Goal: Browse casually

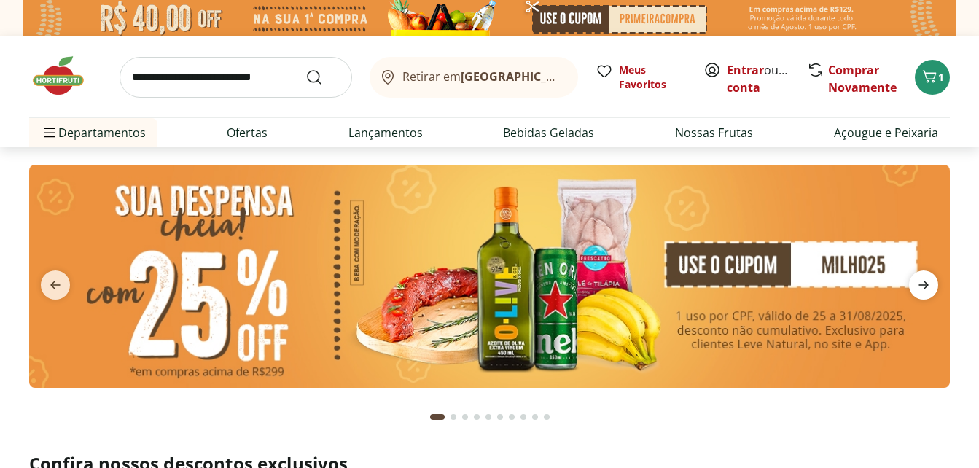
click at [922, 287] on icon "next" at bounding box center [923, 284] width 17 height 17
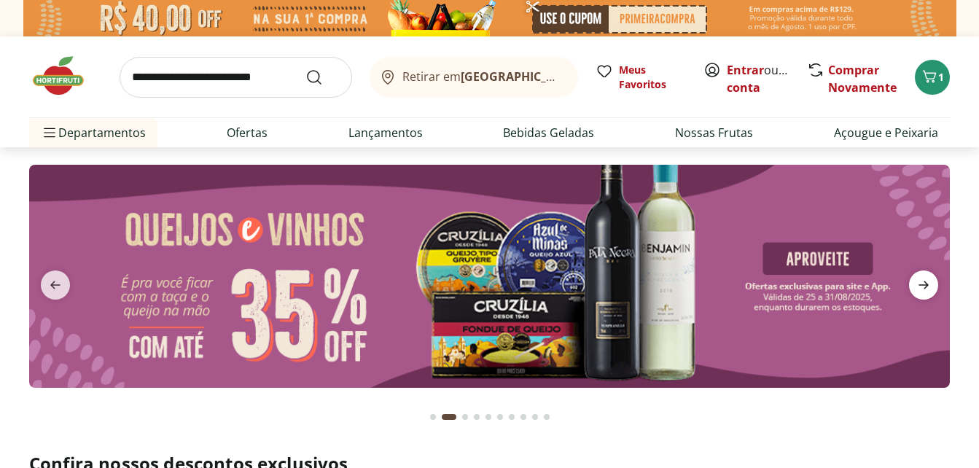
click at [922, 287] on icon "next" at bounding box center [923, 284] width 17 height 17
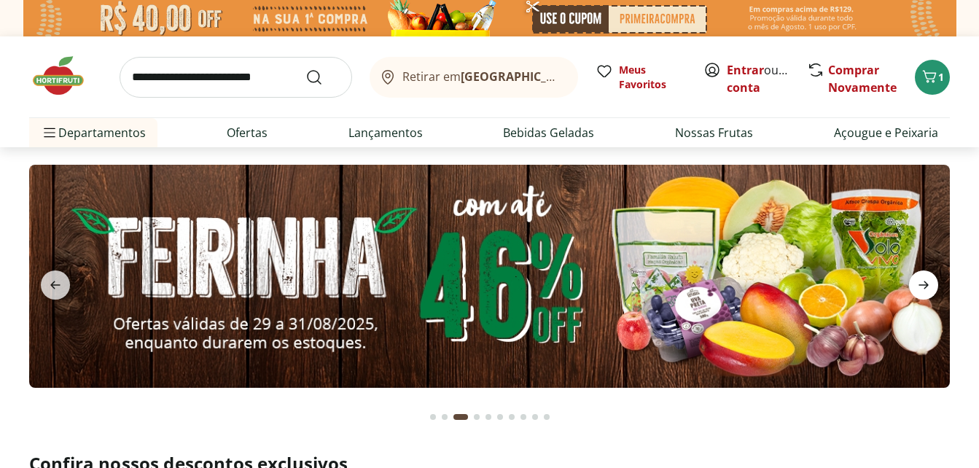
click at [922, 287] on icon "next" at bounding box center [923, 284] width 17 height 17
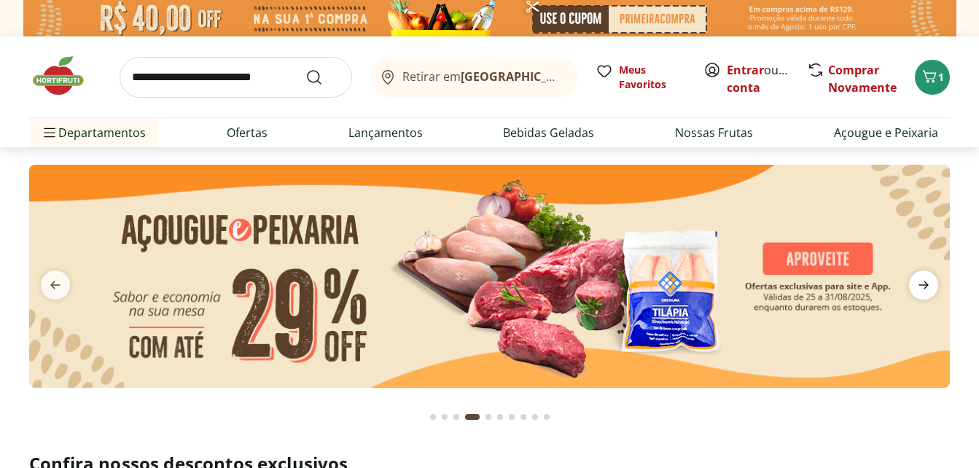
click at [922, 287] on icon "next" at bounding box center [923, 284] width 17 height 17
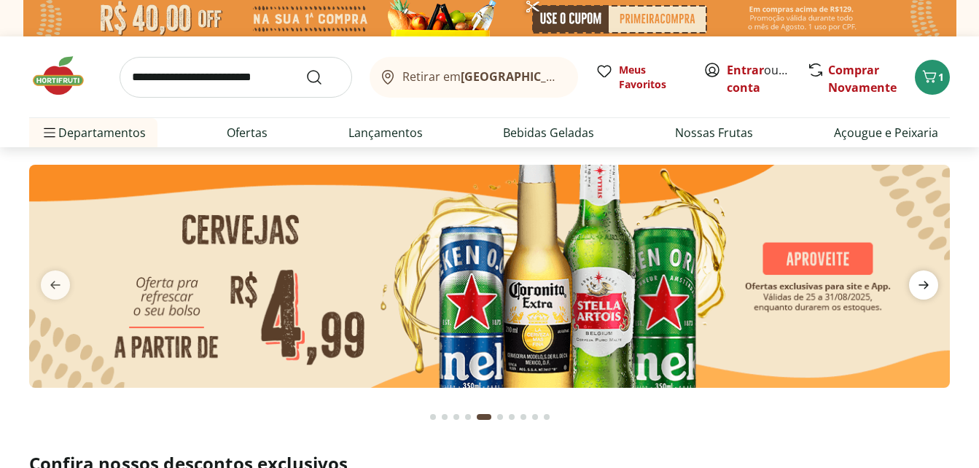
click at [922, 287] on icon "next" at bounding box center [923, 284] width 17 height 17
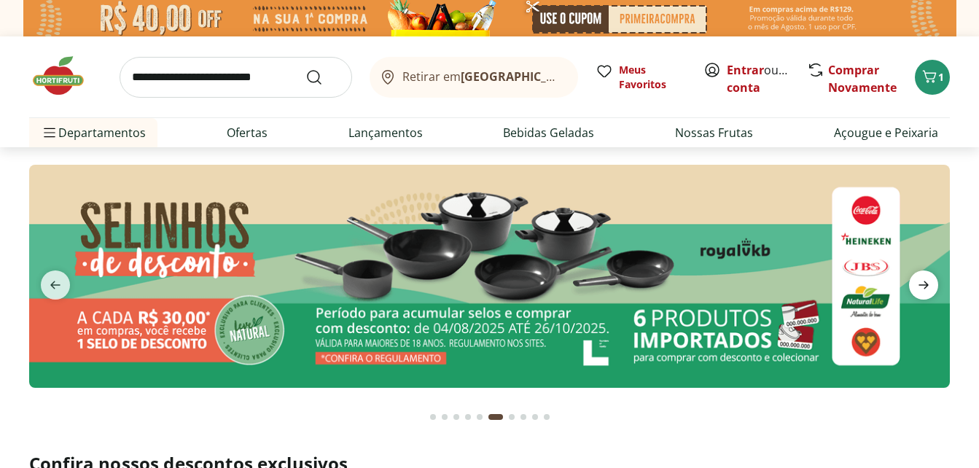
click at [922, 287] on icon "next" at bounding box center [923, 284] width 17 height 17
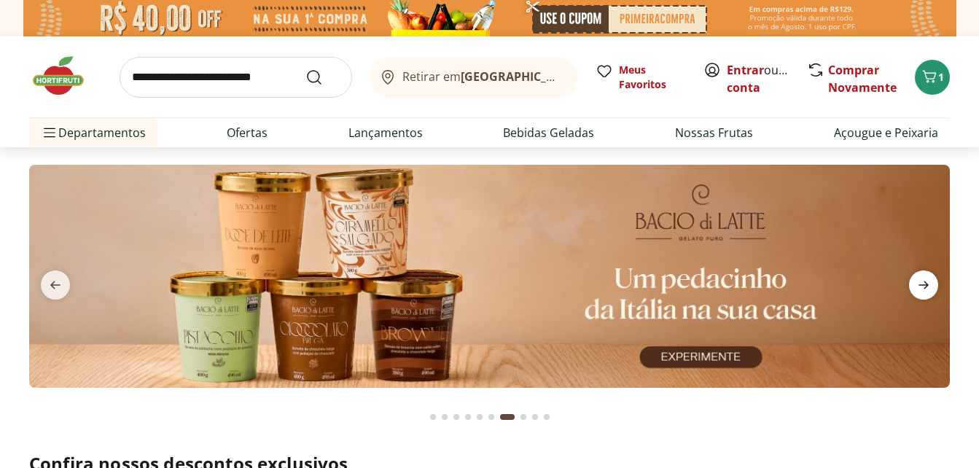
click at [921, 286] on icon "next" at bounding box center [923, 284] width 17 height 17
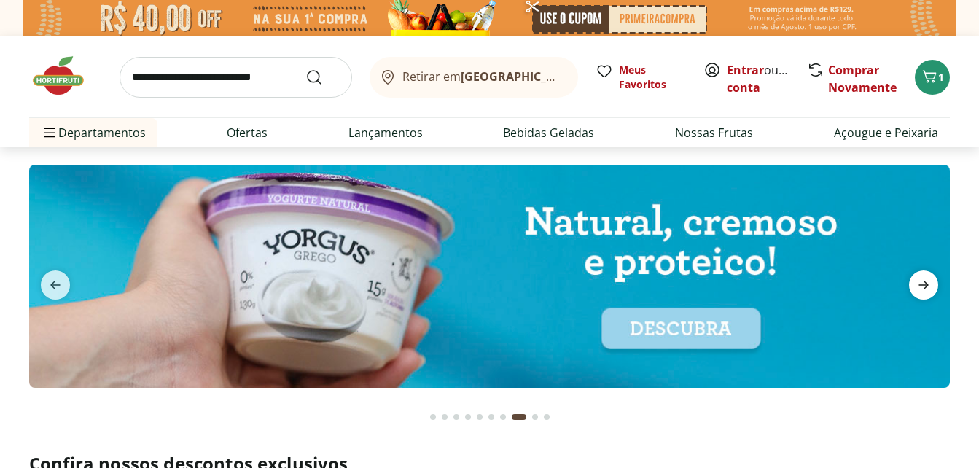
click at [921, 286] on icon "next" at bounding box center [923, 284] width 17 height 17
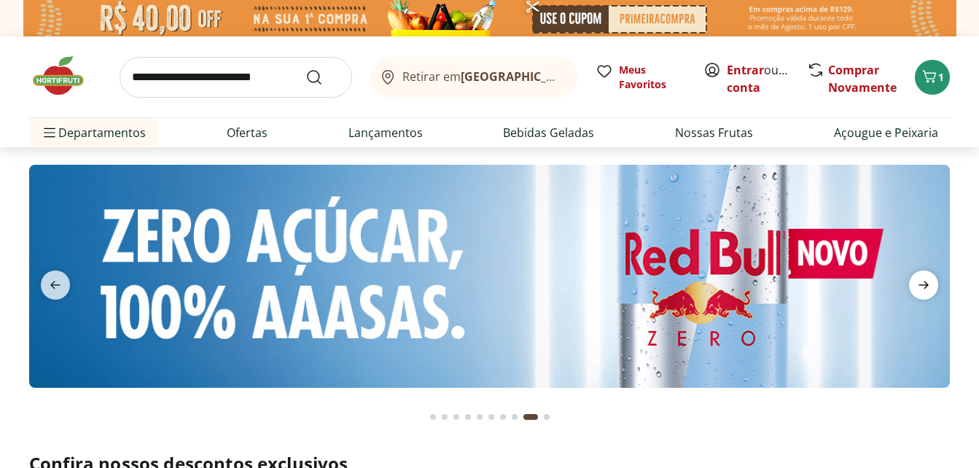
click at [921, 286] on icon "next" at bounding box center [923, 284] width 17 height 17
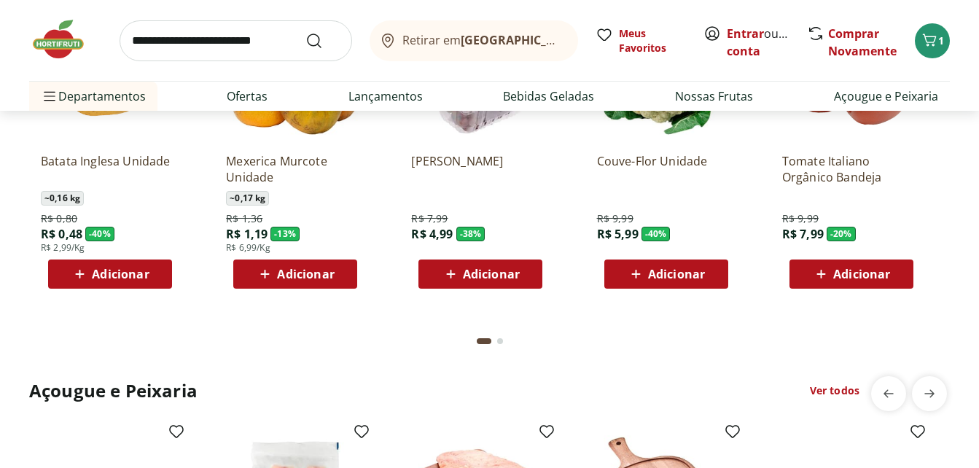
scroll to position [1093, 0]
